Goal: Task Accomplishment & Management: Manage account settings

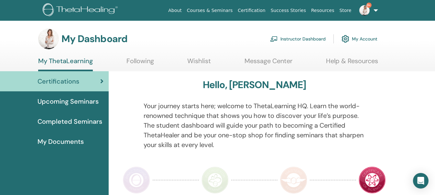
click at [295, 37] on link "Instructor Dashboard" at bounding box center [298, 39] width 56 height 14
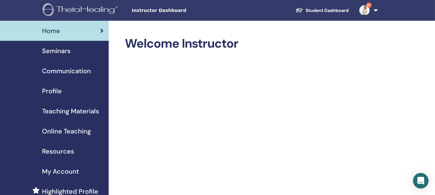
click at [63, 50] on span "Seminars" at bounding box center [56, 51] width 28 height 10
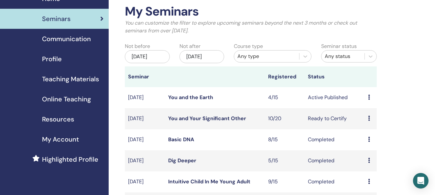
scroll to position [65, 0]
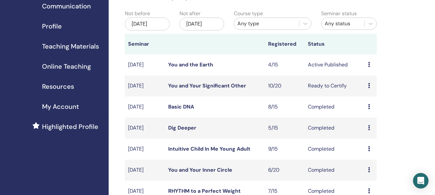
click at [369, 88] on icon at bounding box center [369, 85] width 2 height 5
click at [187, 89] on link "You and Your Significant Other" at bounding box center [207, 85] width 78 height 7
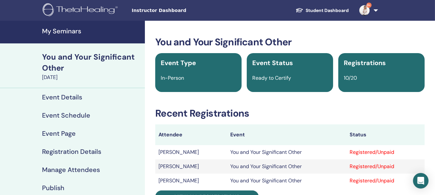
scroll to position [65, 0]
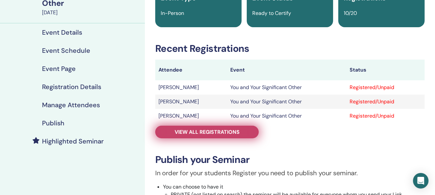
click at [206, 132] on span "View all registrations" at bounding box center [207, 131] width 65 height 7
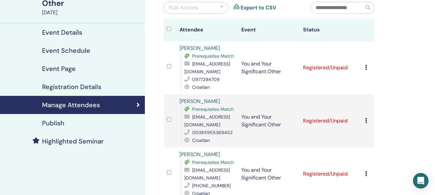
click at [365, 67] on icon at bounding box center [366, 67] width 2 height 5
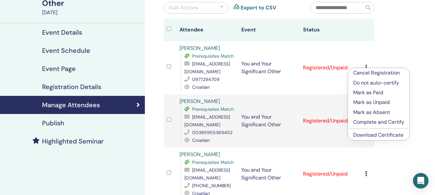
click at [367, 122] on p "Complete and Certify" at bounding box center [378, 122] width 51 height 8
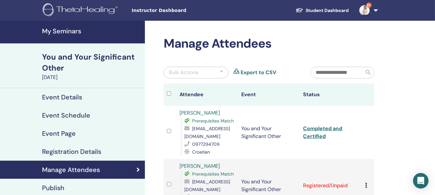
scroll to position [129, 0]
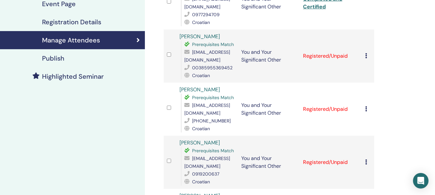
click at [366, 57] on icon at bounding box center [366, 55] width 2 height 5
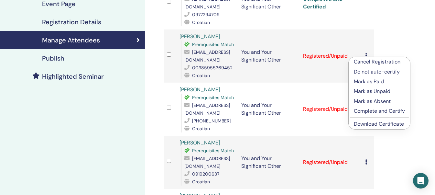
click at [369, 109] on p "Complete and Certify" at bounding box center [379, 111] width 51 height 8
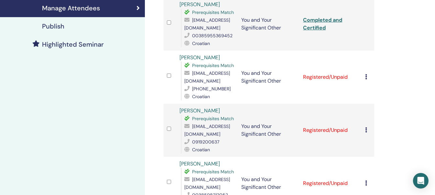
scroll to position [194, 0]
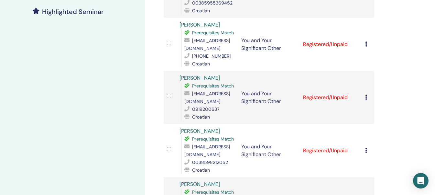
click at [365, 44] on icon at bounding box center [366, 43] width 2 height 5
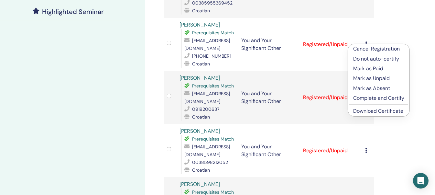
click at [369, 96] on p "Complete and Certify" at bounding box center [378, 98] width 51 height 8
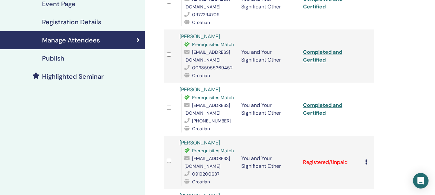
scroll to position [194, 0]
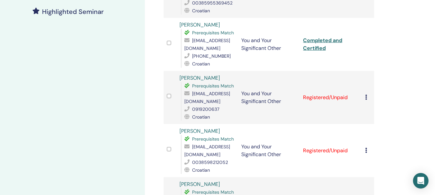
click at [366, 96] on icon at bounding box center [366, 96] width 2 height 5
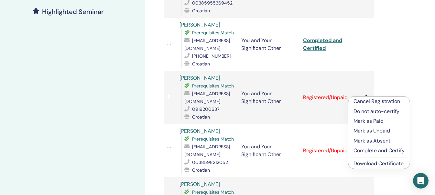
click at [367, 152] on p "Complete and Certify" at bounding box center [379, 151] width 51 height 8
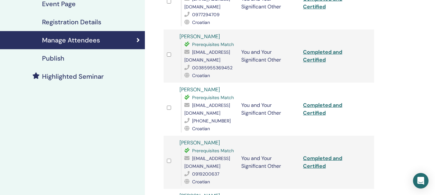
scroll to position [226, 0]
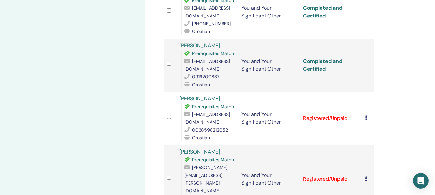
click at [365, 119] on icon at bounding box center [366, 117] width 2 height 5
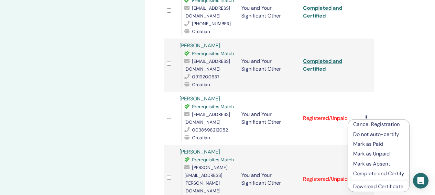
click at [369, 174] on p "Complete and Certify" at bounding box center [378, 174] width 51 height 8
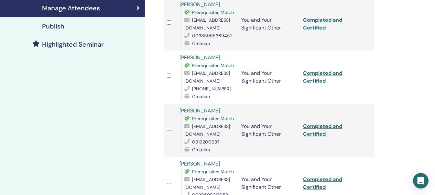
scroll to position [324, 0]
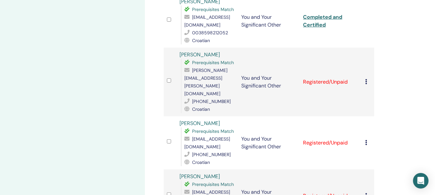
click at [364, 74] on td "Cancel Registration Do not auto-certify Mark as Paid Mark as Unpaid Mark as Abs…" at bounding box center [368, 82] width 12 height 69
click at [368, 78] on div "Cancel Registration Do not auto-certify Mark as Paid Mark as Unpaid Mark as Abs…" at bounding box center [368, 82] width 6 height 8
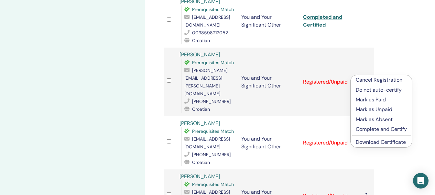
click at [370, 128] on p "Complete and Certify" at bounding box center [381, 129] width 51 height 8
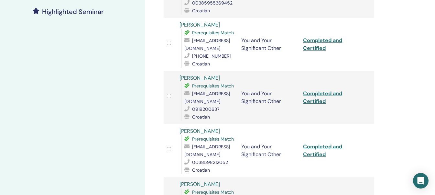
scroll to position [356, 0]
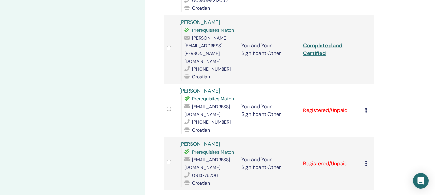
click at [365, 107] on icon at bounding box center [366, 109] width 2 height 5
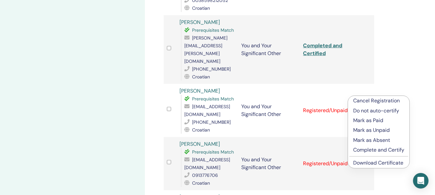
click at [362, 152] on p "Complete and Certify" at bounding box center [378, 150] width 51 height 8
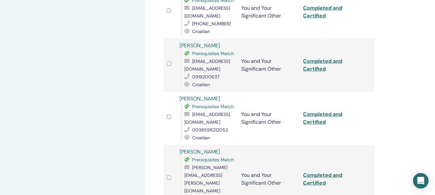
scroll to position [388, 0]
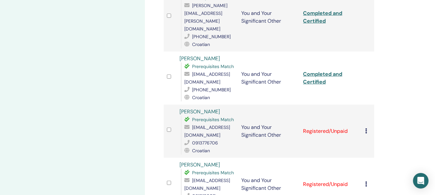
click at [367, 128] on icon at bounding box center [366, 130] width 2 height 5
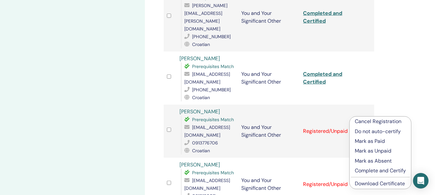
click at [374, 171] on p "Complete and Certify" at bounding box center [380, 171] width 51 height 8
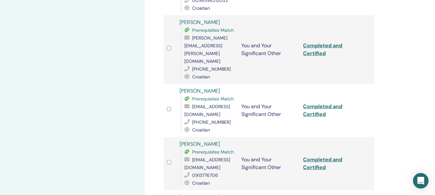
scroll to position [550, 0]
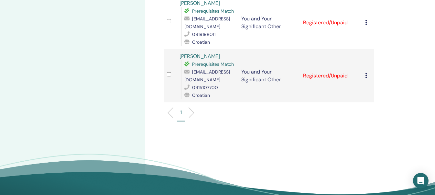
click at [366, 19] on div "Cancel Registration Do not auto-certify Mark as Paid Mark as Unpaid Mark as Abs…" at bounding box center [368, 23] width 6 height 8
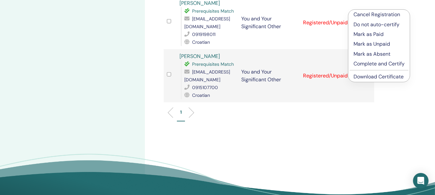
click at [366, 63] on p "Complete and Certify" at bounding box center [379, 64] width 51 height 8
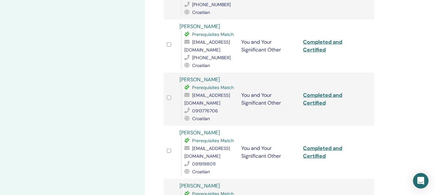
scroll to position [582, 0]
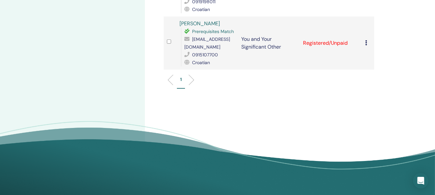
click at [365, 40] on icon at bounding box center [366, 42] width 2 height 5
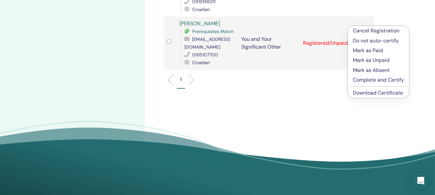
click at [360, 81] on p "Complete and Certify" at bounding box center [378, 80] width 51 height 8
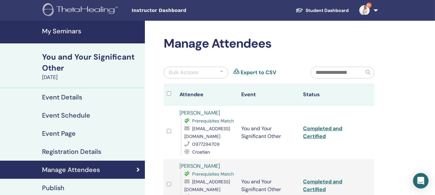
click at [64, 31] on h4 "My Seminars" at bounding box center [91, 31] width 99 height 8
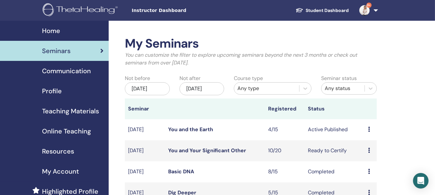
scroll to position [65, 0]
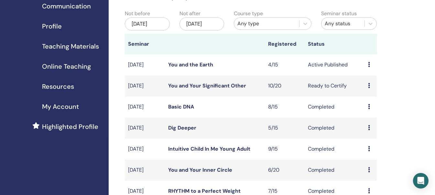
click at [182, 110] on link "Basic DNA" at bounding box center [181, 106] width 26 height 7
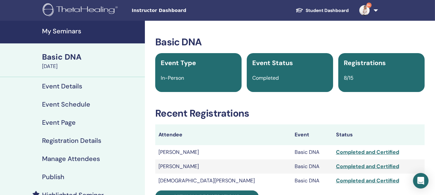
click at [56, 29] on h4 "My Seminars" at bounding box center [91, 31] width 99 height 8
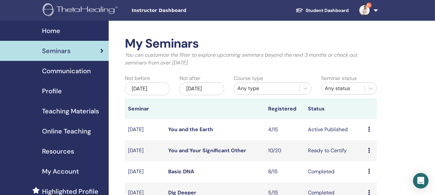
click at [177, 133] on link "You and the Earth" at bounding box center [190, 129] width 45 height 7
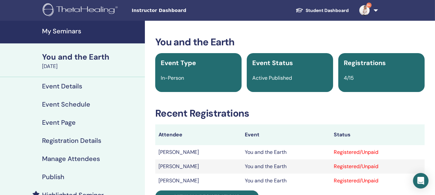
scroll to position [97, 0]
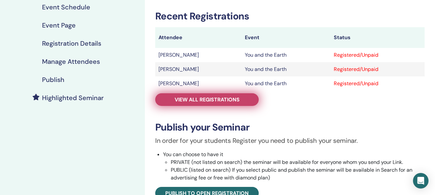
click at [237, 96] on span "View all registrations" at bounding box center [207, 99] width 65 height 7
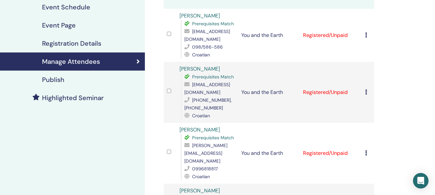
click at [366, 33] on icon at bounding box center [366, 34] width 2 height 5
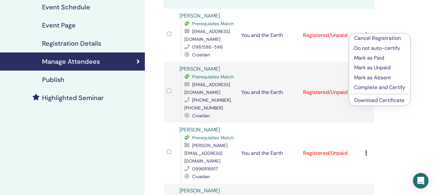
click at [372, 100] on link "Download Certificate" at bounding box center [379, 100] width 50 height 7
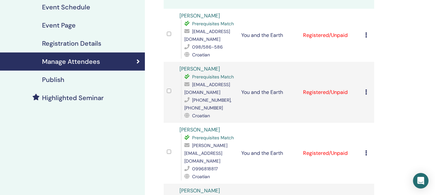
click at [365, 92] on td "Cancel Registration Do not auto-certify Mark as Paid Mark as Unpaid Mark as Abs…" at bounding box center [368, 92] width 12 height 61
click at [368, 93] on div "Cancel Registration Do not auto-certify Mark as Paid Mark as Unpaid Mark as Abs…" at bounding box center [368, 92] width 6 height 8
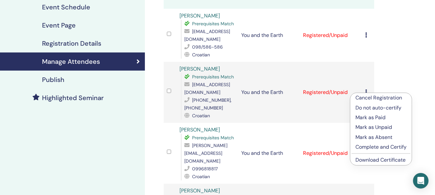
click at [378, 161] on link "Download Certificate" at bounding box center [381, 159] width 50 height 7
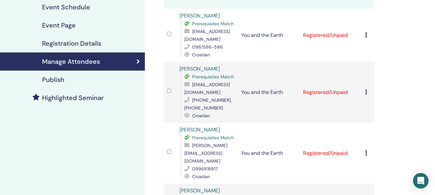
scroll to position [161, 0]
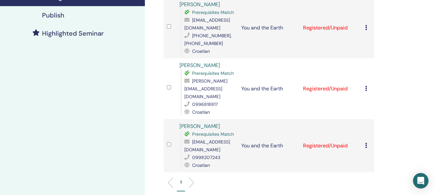
click at [365, 84] on td "Cancel Registration Do not auto-certify Mark as Paid Mark as Unpaid Mark as Abs…" at bounding box center [368, 88] width 12 height 61
click at [366, 86] on div "Cancel Registration Do not auto-certify Mark as Paid Mark as Unpaid Mark as Abs…" at bounding box center [368, 89] width 6 height 8
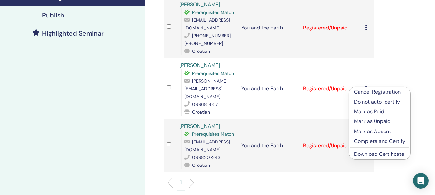
click at [384, 152] on link "Download Certificate" at bounding box center [379, 153] width 50 height 7
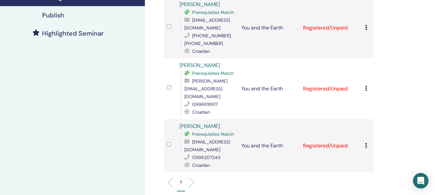
click at [365, 137] on td "Cancel Registration Do not auto-certify Mark as Paid Mark as Unpaid Mark as Abs…" at bounding box center [368, 145] width 12 height 53
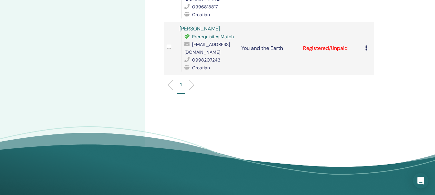
click at [364, 39] on td "Cancel Registration Do not auto-certify Mark as Paid Mark as Unpaid Mark as Abs…" at bounding box center [368, 48] width 12 height 53
click at [366, 45] on icon at bounding box center [366, 47] width 2 height 5
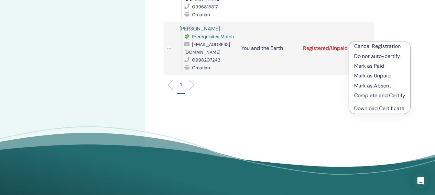
click at [373, 108] on link "Download Certificate" at bounding box center [379, 108] width 50 height 7
